Goal: Book appointment/travel/reservation

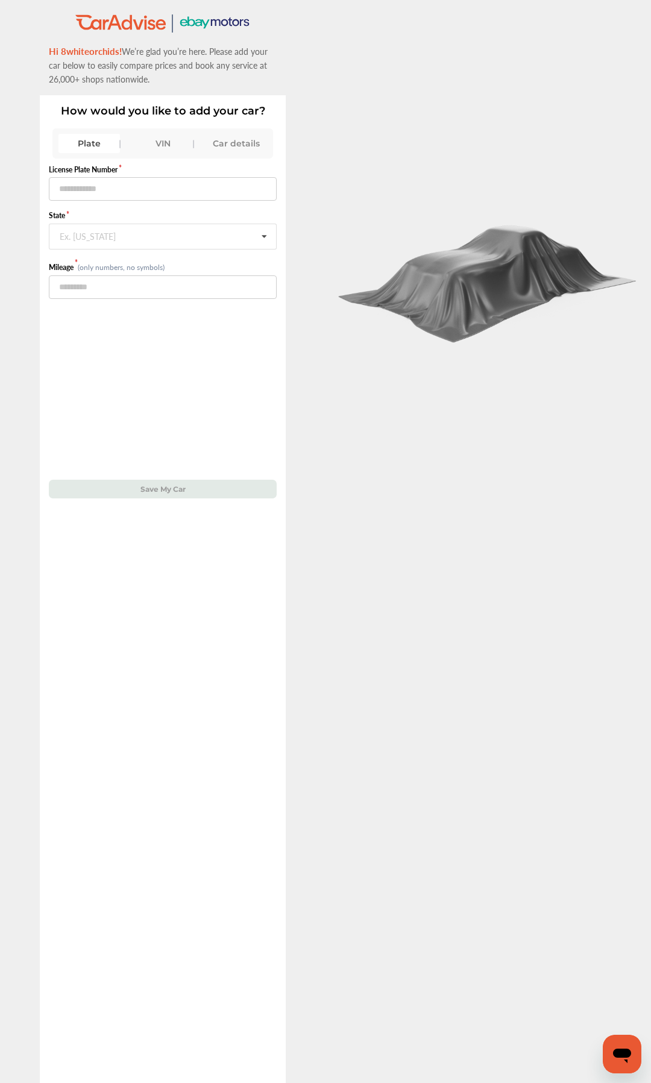
click at [165, 144] on div "VIN" at bounding box center [162, 143] width 61 height 19
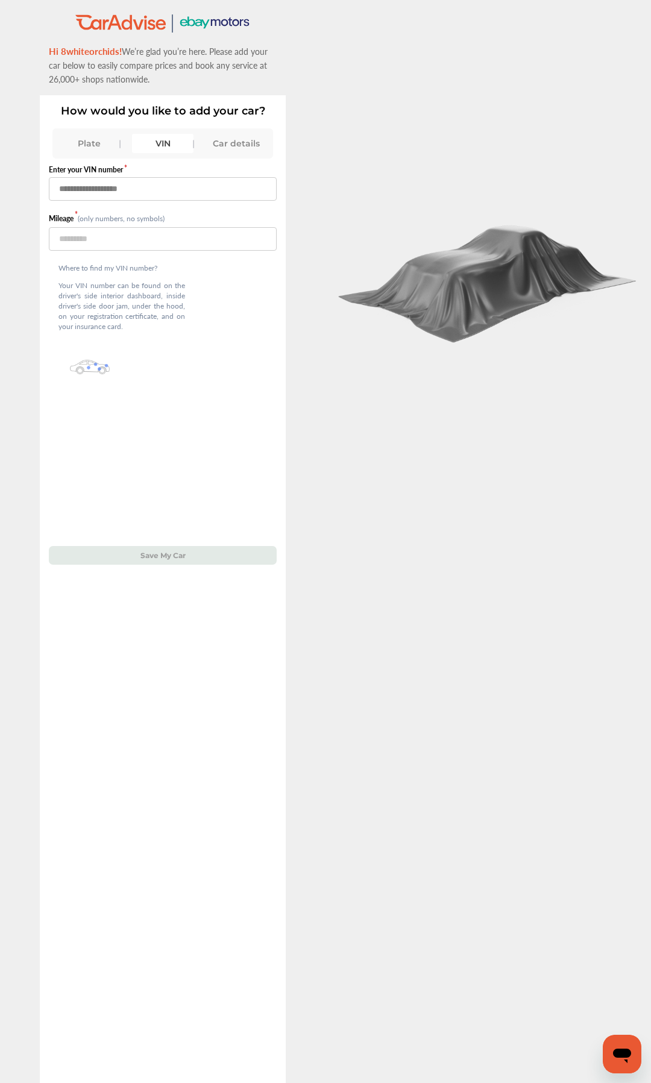
click at [166, 187] on input "text" at bounding box center [163, 188] width 228 height 23
type input "**********"
type input "*****"
click at [178, 552] on button "Save My Car" at bounding box center [163, 555] width 228 height 19
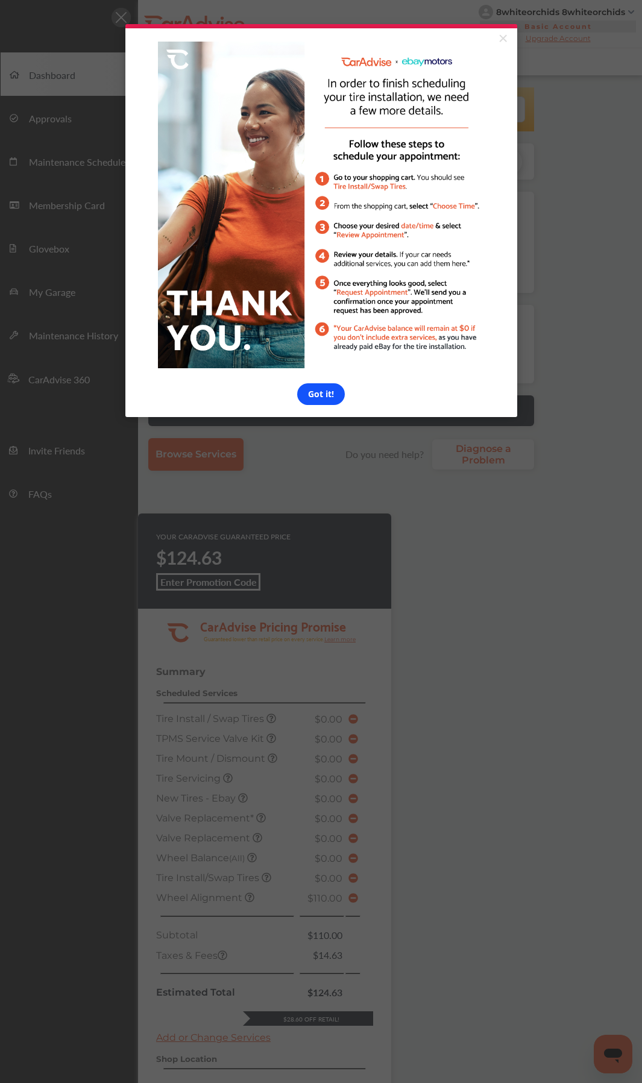
click at [316, 393] on link "Got it!" at bounding box center [321, 394] width 48 height 22
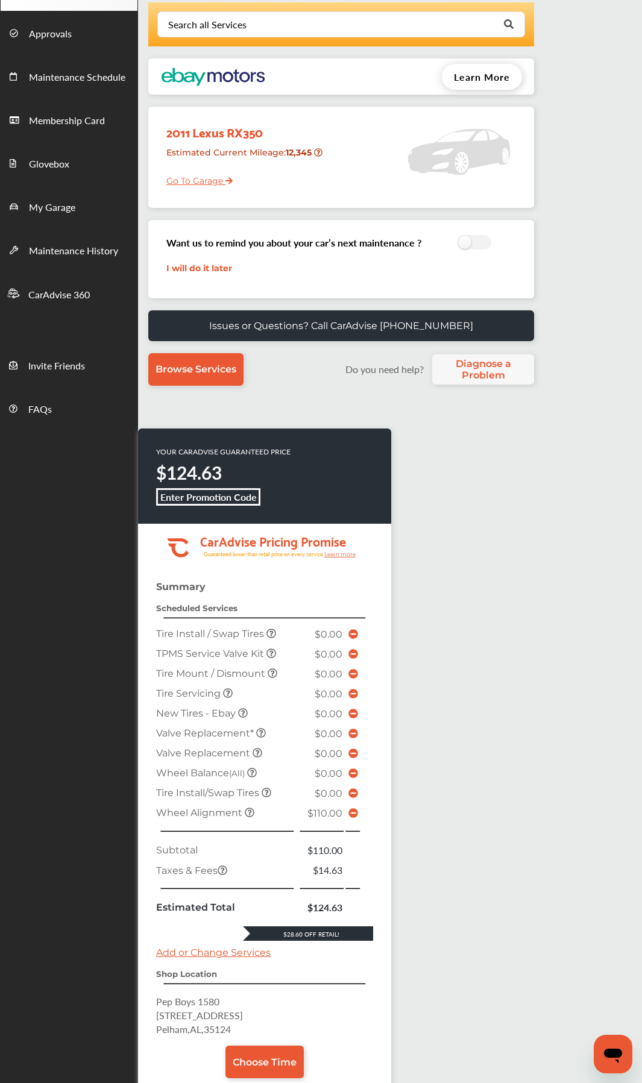
scroll to position [198, 0]
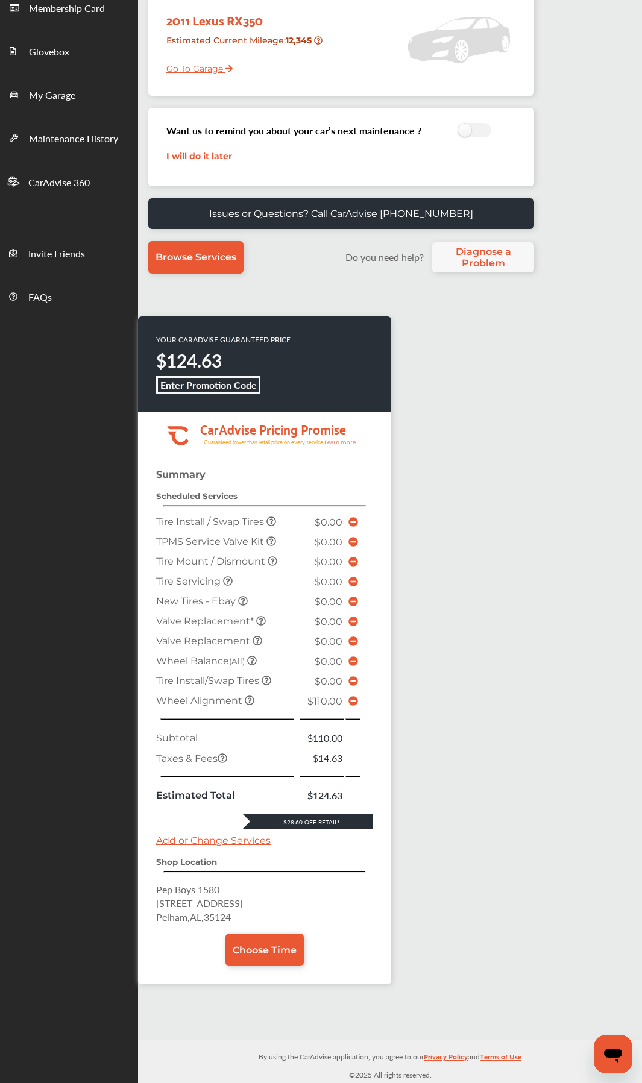
click at [352, 576] on icon at bounding box center [353, 701] width 10 height 10
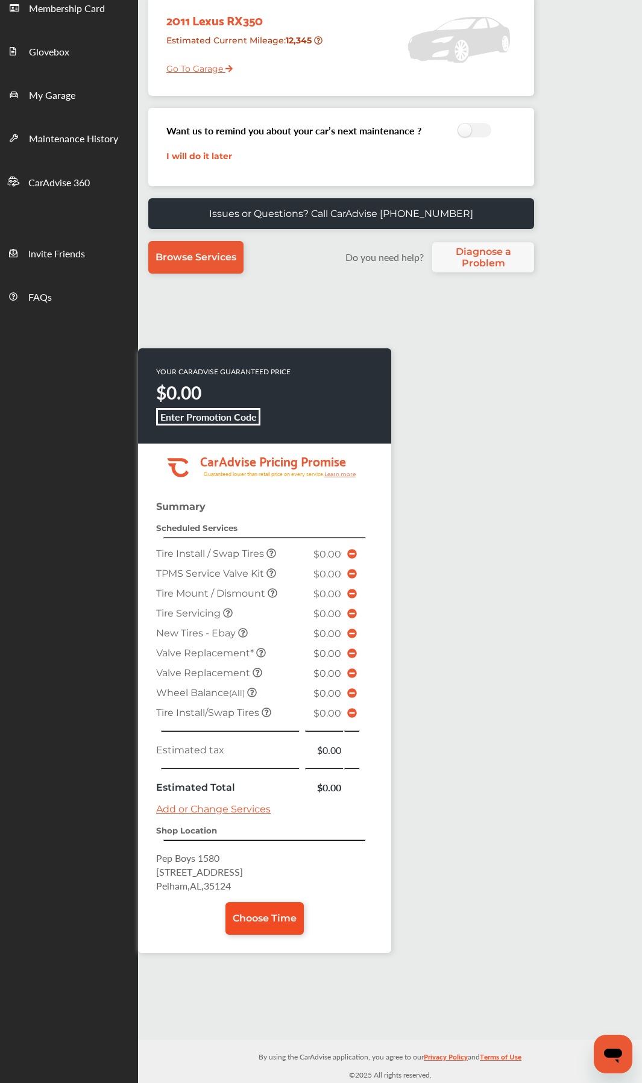
click at [269, 576] on span "Choose Time" at bounding box center [265, 917] width 64 height 11
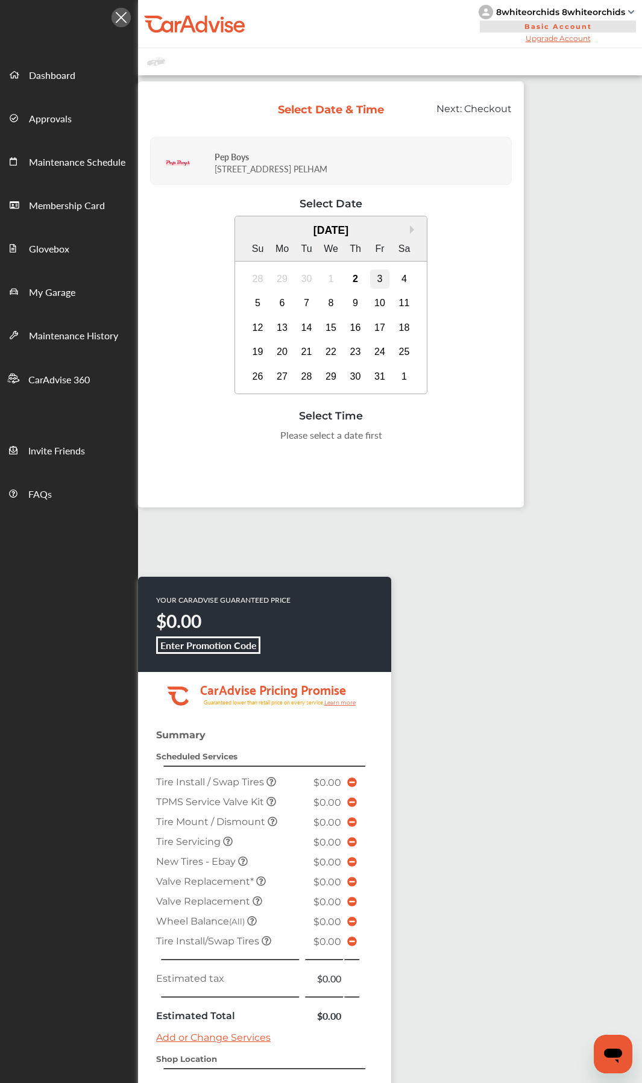
click at [381, 276] on div "3" at bounding box center [379, 278] width 19 height 19
click at [264, 472] on div "2:00 PM" at bounding box center [270, 466] width 57 height 22
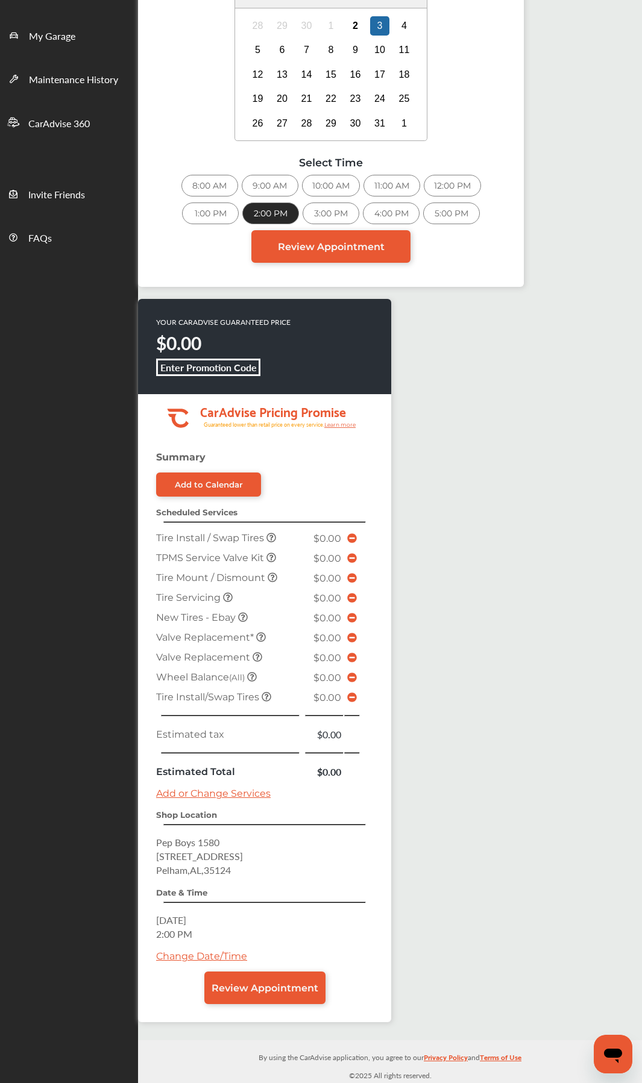
scroll to position [257, 0]
click at [280, 576] on span "Review Appointment" at bounding box center [264, 986] width 107 height 11
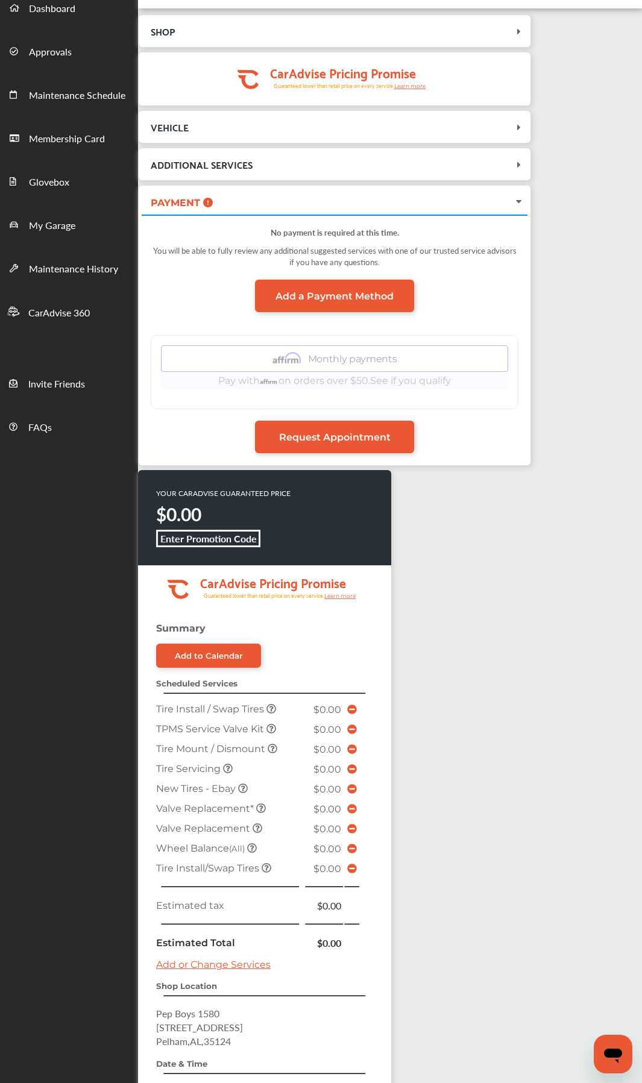
scroll to position [239, 0]
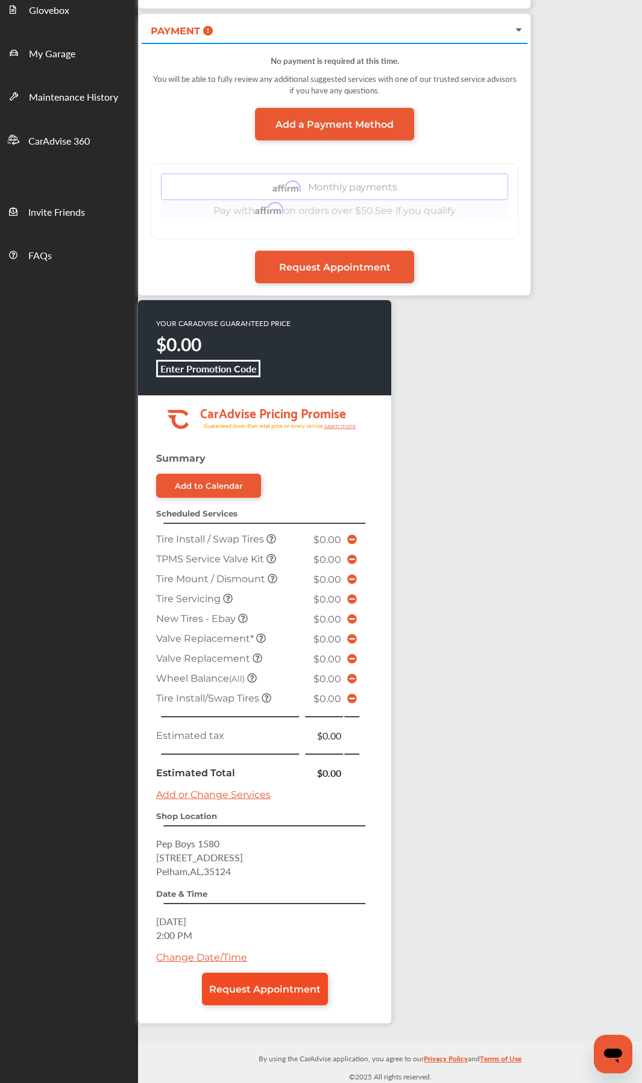
click at [281, 576] on span "Request Appointment" at bounding box center [264, 988] width 111 height 11
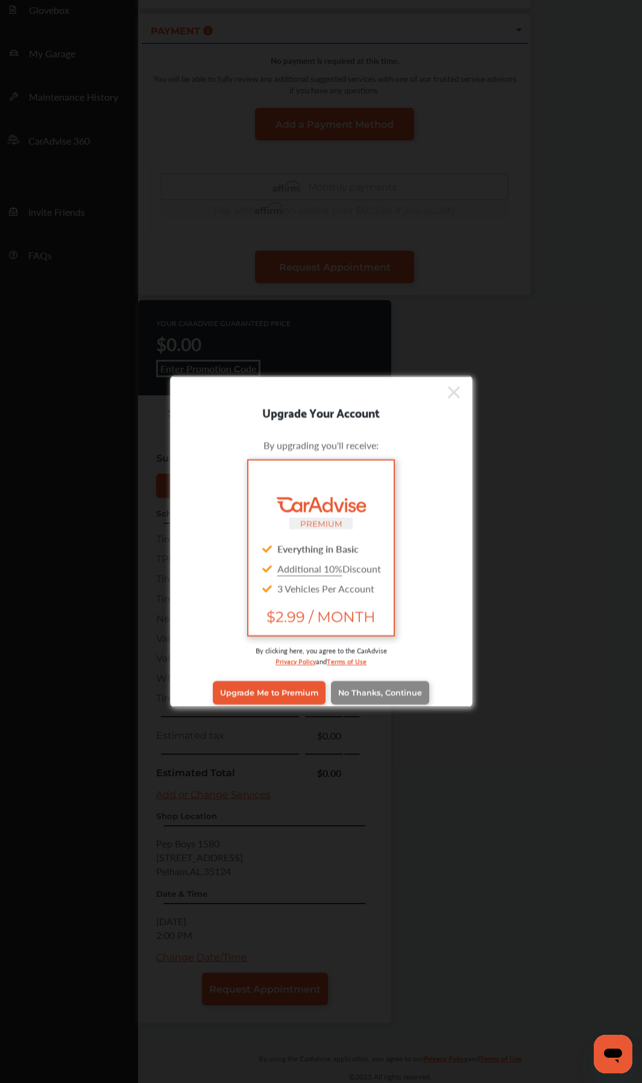
click at [406, 576] on span "No Thanks, Continue" at bounding box center [380, 692] width 84 height 9
